Goal: Obtain resource: Obtain resource

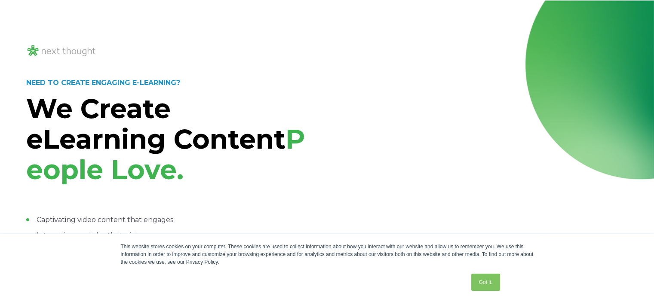
drag, startPoint x: 655, startPoint y: 296, endPoint x: 291, endPoint y: 104, distance: 411.8
click at [291, 104] on h1 "We Create eLearning Content People Love." at bounding box center [172, 140] width 293 height 92
click at [234, 88] on p "NEED TO CREATE ENGAGING E-LEARNING?" at bounding box center [172, 82] width 293 height 11
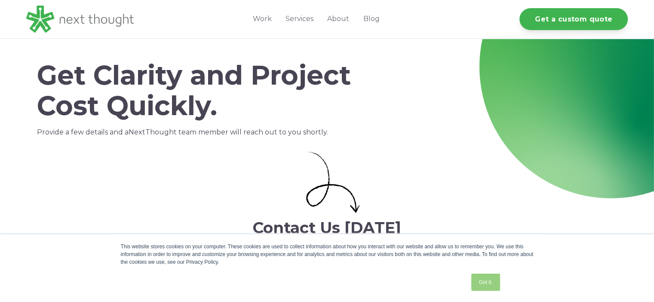
click at [482, 280] on link "Got it." at bounding box center [485, 282] width 28 height 17
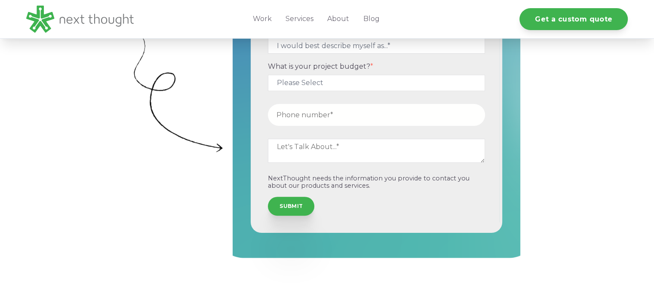
scroll to position [397, 0]
